Goal: Task Accomplishment & Management: Complete application form

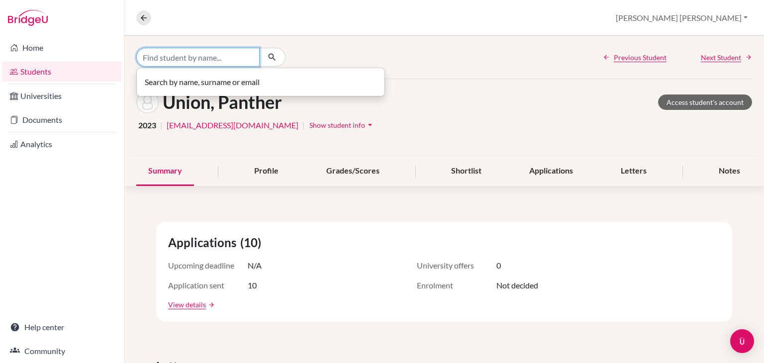
click at [189, 58] on input "Find student by name..." at bounding box center [197, 57] width 123 height 19
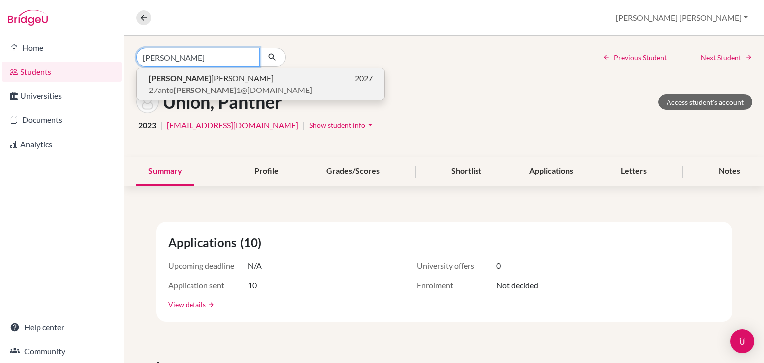
type input "owen"
click at [200, 89] on span "27anto owen 1@unionschool.edu.ht" at bounding box center [231, 90] width 164 height 12
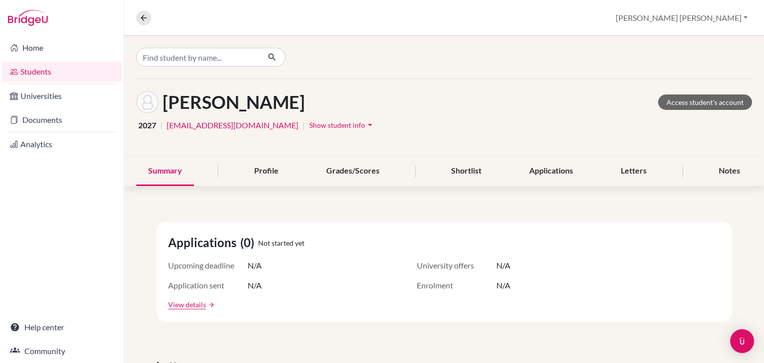
click at [365, 126] on icon "arrow_drop_down" at bounding box center [370, 125] width 10 height 10
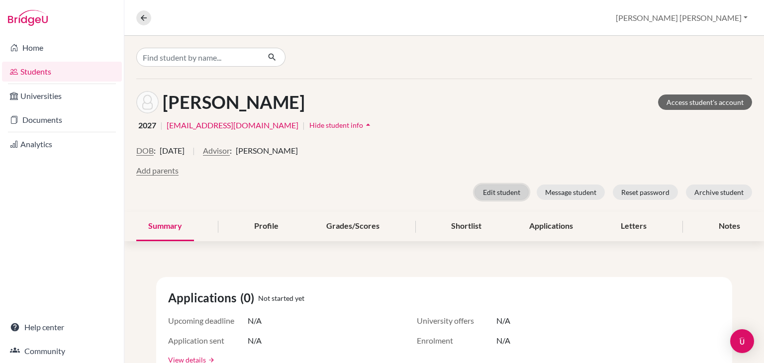
click at [496, 191] on button "Edit student" at bounding box center [501, 192] width 54 height 15
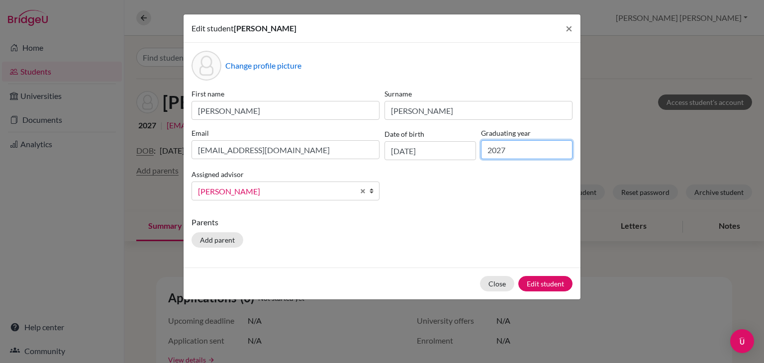
click at [513, 150] on input "2027" at bounding box center [527, 149] width 92 height 19
type input "2026"
click at [548, 291] on button "Edit student" at bounding box center [545, 283] width 54 height 15
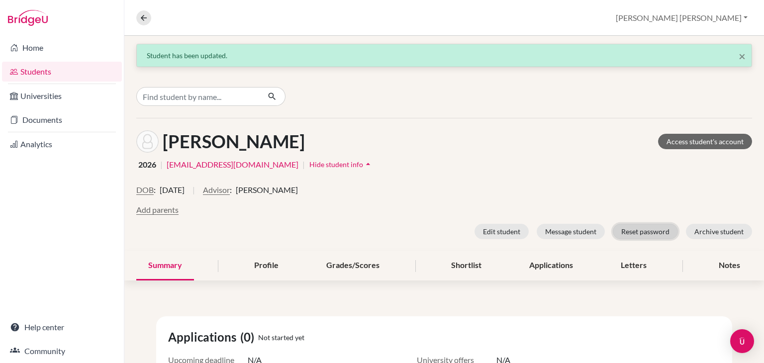
click at [626, 236] on button "Reset password" at bounding box center [645, 231] width 65 height 15
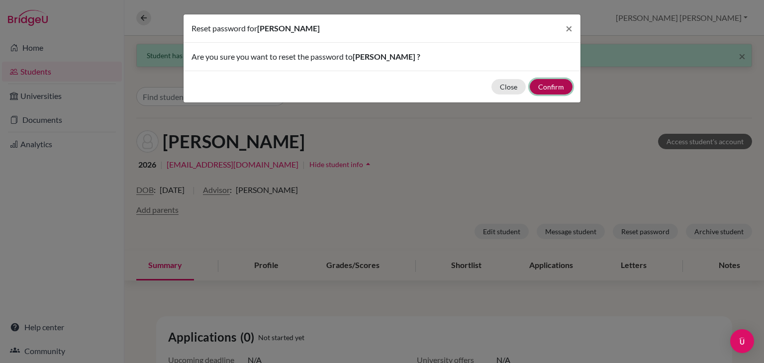
click at [561, 86] on button "Confirm" at bounding box center [551, 86] width 43 height 15
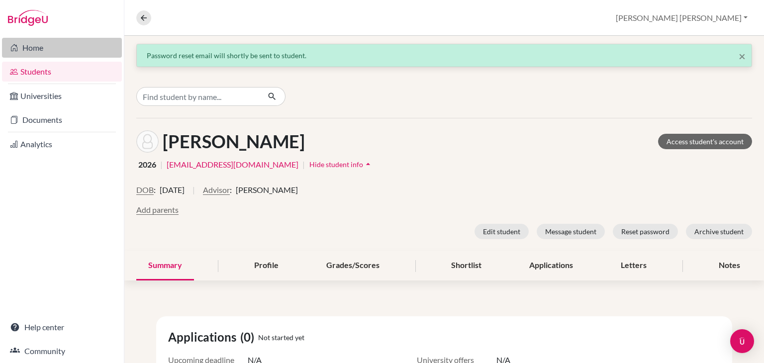
click at [44, 50] on link "Home" at bounding box center [62, 48] width 120 height 20
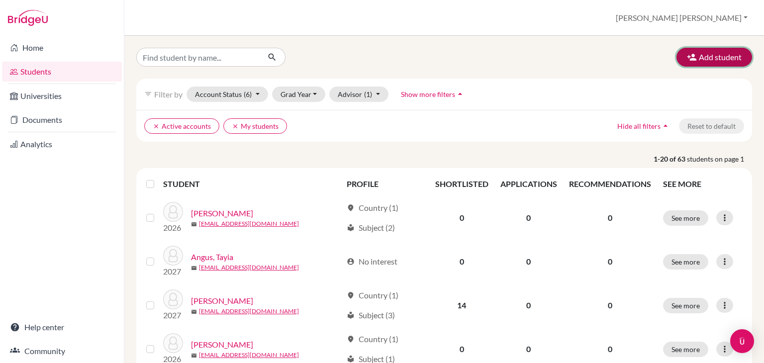
click at [692, 53] on button "Add student" at bounding box center [714, 57] width 76 height 19
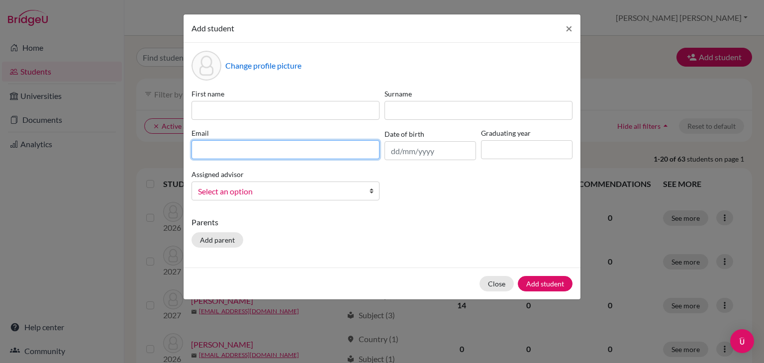
click at [341, 149] on input at bounding box center [285, 149] width 188 height 19
paste input "[EMAIL_ADDRESS][DOMAIN_NAME]"
type input "[EMAIL_ADDRESS][DOMAIN_NAME]"
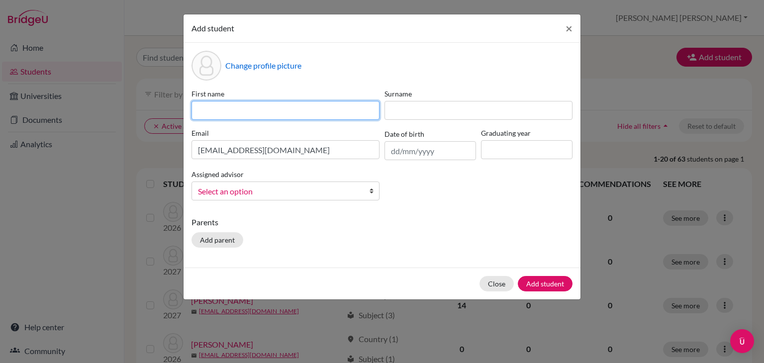
click at [279, 107] on input at bounding box center [285, 110] width 188 height 19
type input "Ennio"
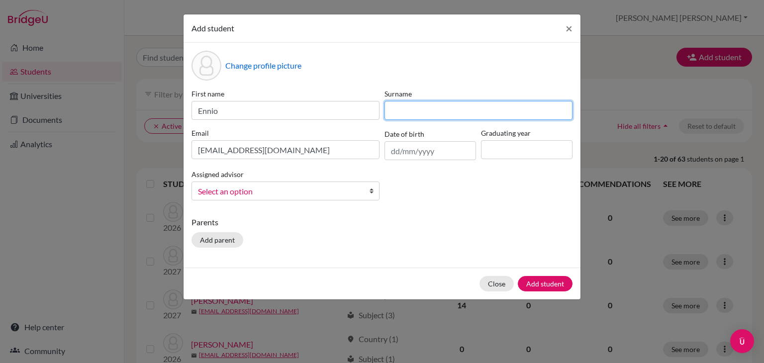
click at [432, 102] on input at bounding box center [478, 110] width 188 height 19
paste input "[PERSON_NAME]"
drag, startPoint x: 413, startPoint y: 110, endPoint x: 320, endPoint y: 113, distance: 93.1
click at [320, 113] on div "First name [PERSON_NAME] [PERSON_NAME] Email [EMAIL_ADDRESS][DOMAIN_NAME] Date …" at bounding box center [382, 149] width 386 height 120
type input "[PERSON_NAME]"
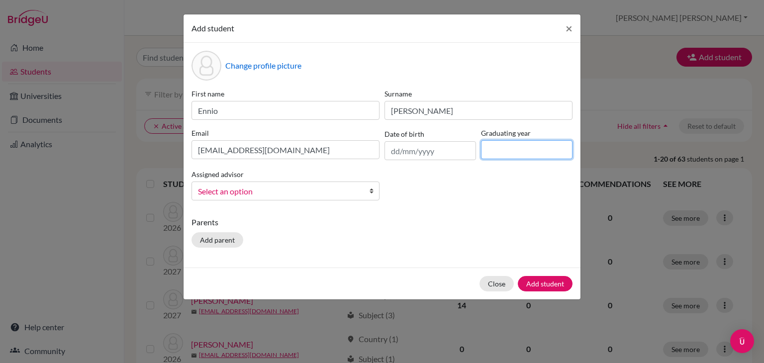
click at [519, 156] on input at bounding box center [527, 149] width 92 height 19
type input "2026"
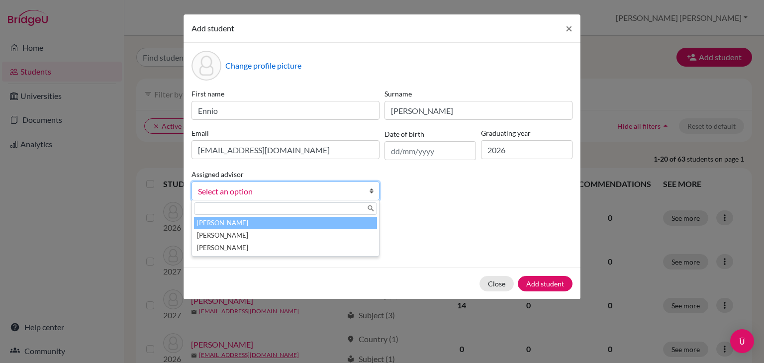
click at [337, 199] on link "Select an option" at bounding box center [285, 191] width 188 height 19
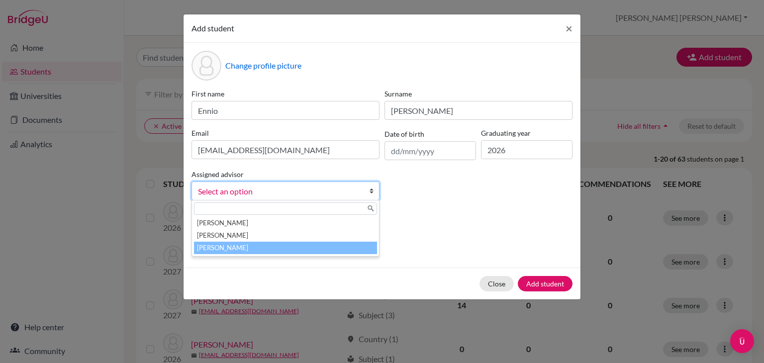
click at [318, 251] on li "[PERSON_NAME]" at bounding box center [285, 248] width 183 height 12
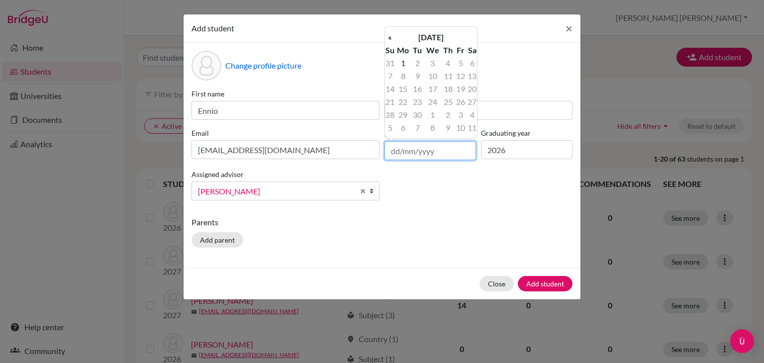
click at [443, 154] on input "text" at bounding box center [430, 150] width 92 height 19
paste input "[DATE]"
type input "[DATE]"
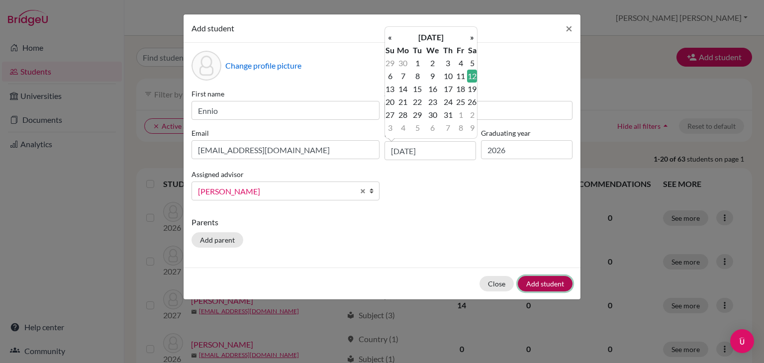
click at [559, 285] on button "Add student" at bounding box center [545, 283] width 55 height 15
